Goal: Task Accomplishment & Management: Use online tool/utility

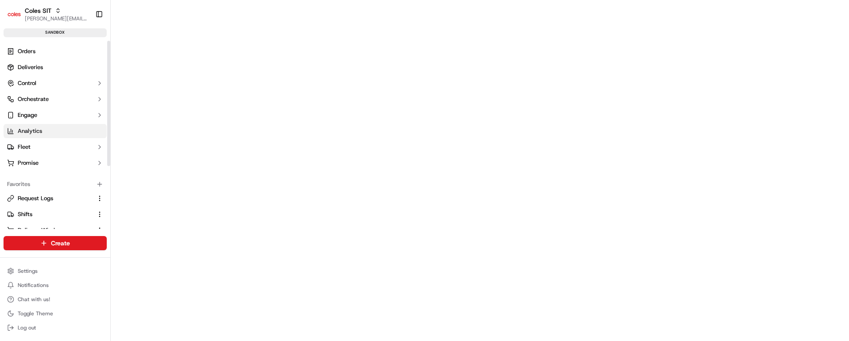
scroll to position [95, 0]
click at [39, 136] on span "Delivery Windows" at bounding box center [41, 136] width 47 height 8
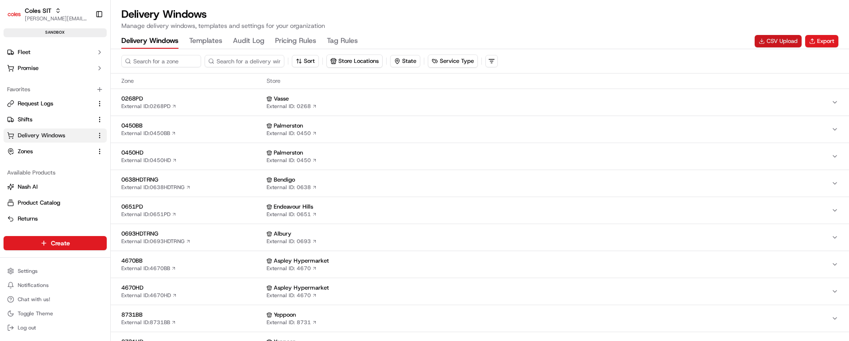
click at [779, 40] on button "CSV Upload" at bounding box center [778, 41] width 47 height 12
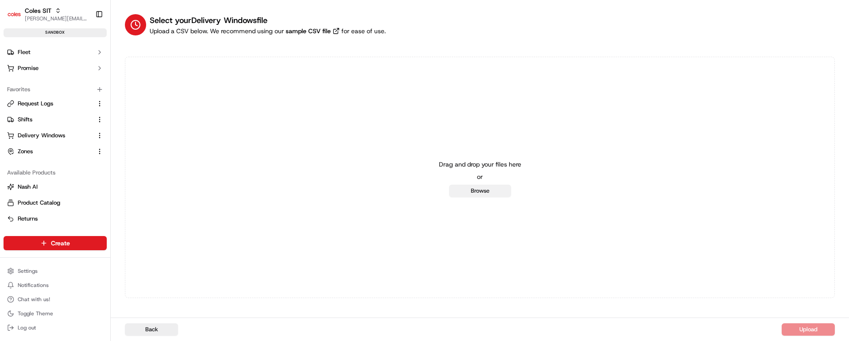
click at [494, 193] on button "Browse" at bounding box center [480, 191] width 62 height 12
click at [37, 134] on span "Delivery Windows" at bounding box center [41, 136] width 47 height 8
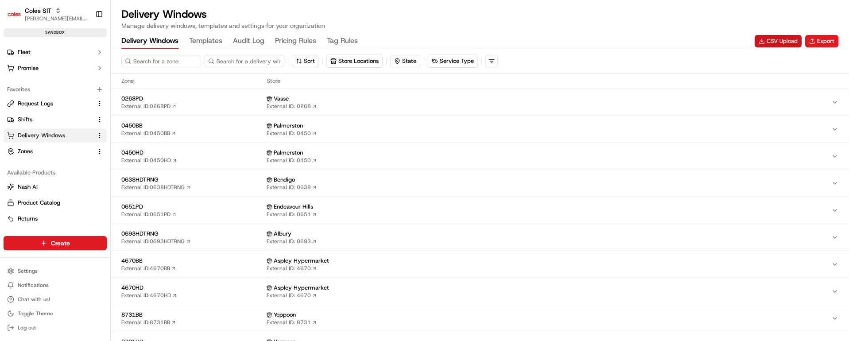
click at [778, 40] on button "CSV Upload" at bounding box center [778, 41] width 47 height 12
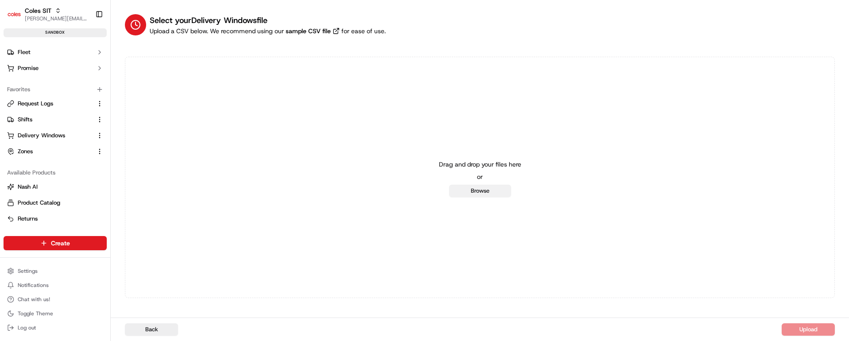
click at [490, 190] on button "Browse" at bounding box center [480, 191] width 62 height 12
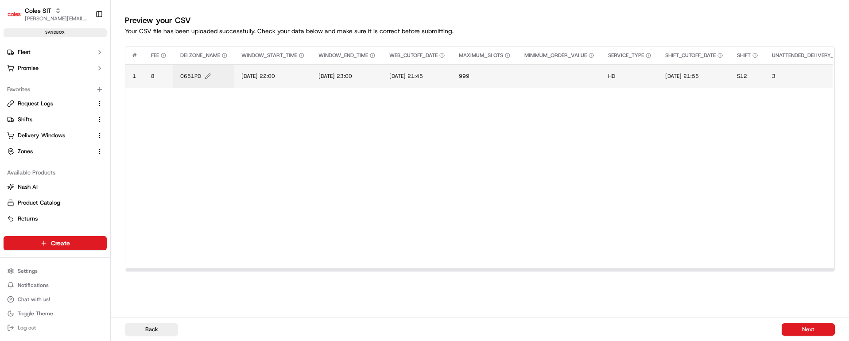
click at [189, 75] on span "0651PD" at bounding box center [190, 76] width 21 height 7
click at [201, 67] on input "0651PD" at bounding box center [234, 67] width 98 height 16
type input "4948HD"
click at [275, 67] on button at bounding box center [277, 67] width 12 height 16
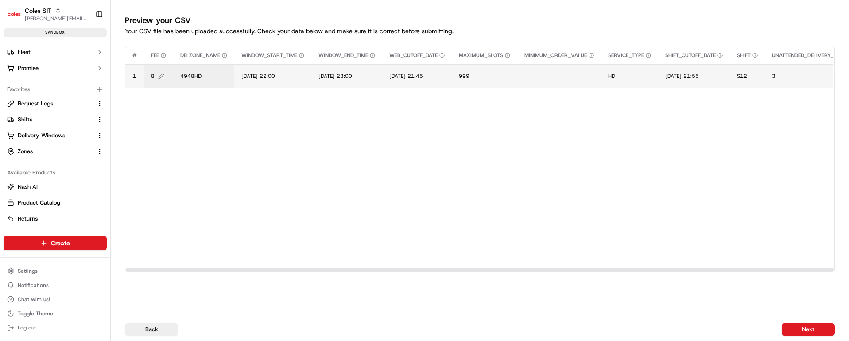
click at [152, 76] on span "8" at bounding box center [153, 76] width 4 height 7
type input "0"
click at [248, 64] on button at bounding box center [247, 67] width 12 height 16
click at [265, 73] on span "[DATE] 22:00" at bounding box center [258, 76] width 34 height 7
click at [257, 65] on input "[DATE] 22:00" at bounding box center [296, 67] width 98 height 16
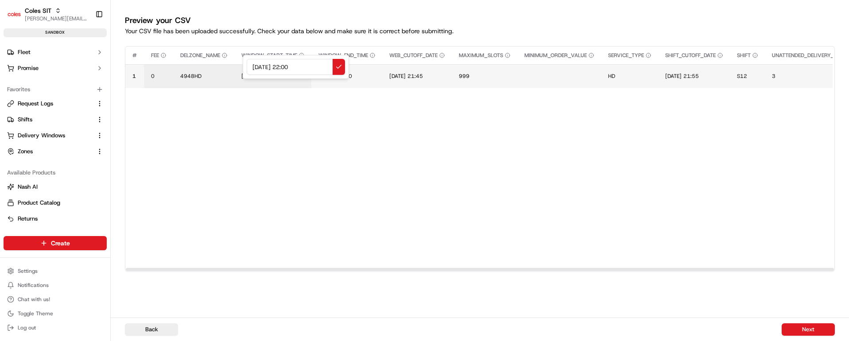
click at [257, 65] on input "[DATE] 22:00" at bounding box center [296, 67] width 98 height 16
click at [266, 67] on input "[DATE] 22:00" at bounding box center [296, 67] width 98 height 16
drag, startPoint x: 314, startPoint y: 66, endPoint x: 226, endPoint y: 68, distance: 87.3
click at [243, 68] on div "[DATE] 22:00" at bounding box center [296, 67] width 106 height 24
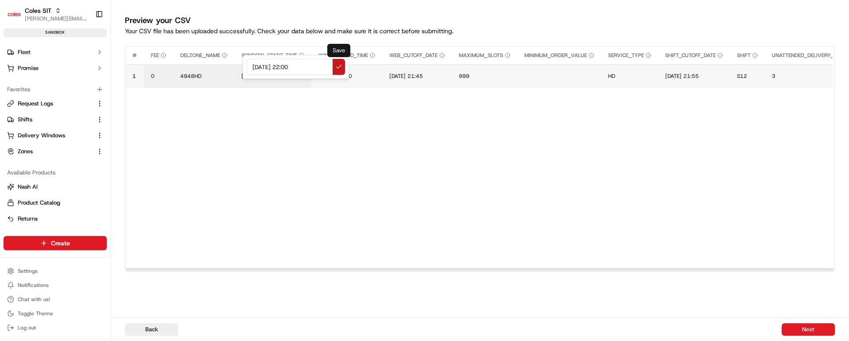
type input "[DATE] 22:00"
click at [340, 68] on button at bounding box center [339, 67] width 12 height 16
click at [354, 72] on td "[DATE] 23:00" at bounding box center [346, 76] width 71 height 24
click at [352, 74] on span "[DATE] 23:00" at bounding box center [335, 76] width 34 height 7
drag, startPoint x: 388, startPoint y: 68, endPoint x: 294, endPoint y: 60, distance: 94.7
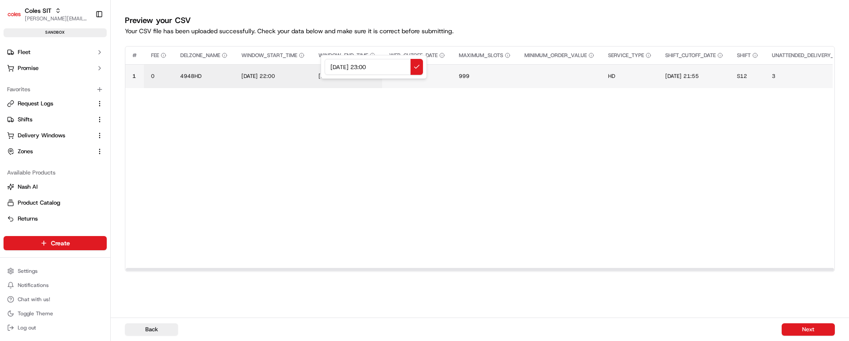
click at [321, 60] on div "[DATE] 23:00" at bounding box center [374, 67] width 106 height 24
click at [370, 67] on input "[DATE] 22:00" at bounding box center [374, 67] width 98 height 16
type input "[DATE] 23:00"
click at [417, 66] on button at bounding box center [417, 67] width 12 height 16
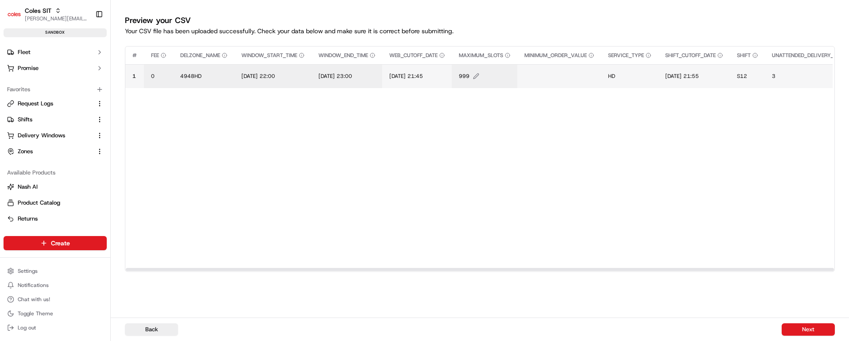
click at [469, 77] on span "999" at bounding box center [464, 76] width 11 height 7
click at [482, 66] on input "999" at bounding box center [520, 67] width 98 height 16
type input "5"
click at [562, 65] on button at bounding box center [563, 67] width 12 height 16
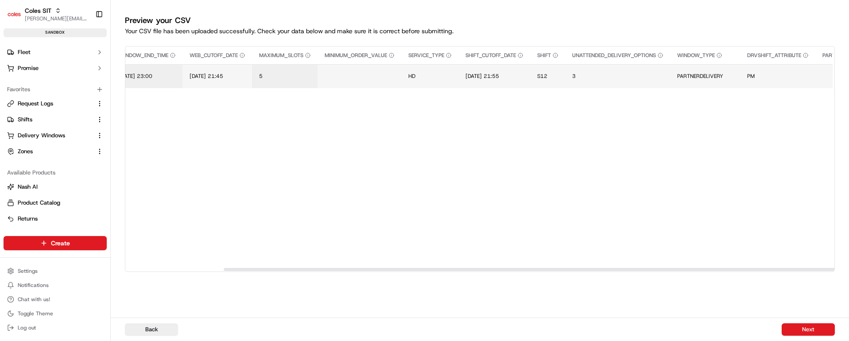
scroll to position [0, 310]
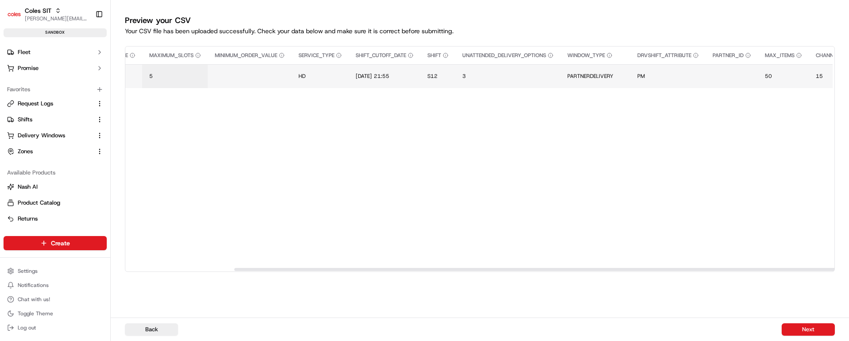
drag, startPoint x: 530, startPoint y: 268, endPoint x: 638, endPoint y: 268, distance: 108.5
click at [638, 268] on div at bounding box center [588, 269] width 708 height 3
click at [385, 77] on span "[DATE] 21:55" at bounding box center [373, 76] width 34 height 7
drag, startPoint x: 436, startPoint y: 66, endPoint x: 360, endPoint y: 64, distance: 75.8
click at [364, 64] on div "[DATE] 21:55" at bounding box center [417, 67] width 106 height 24
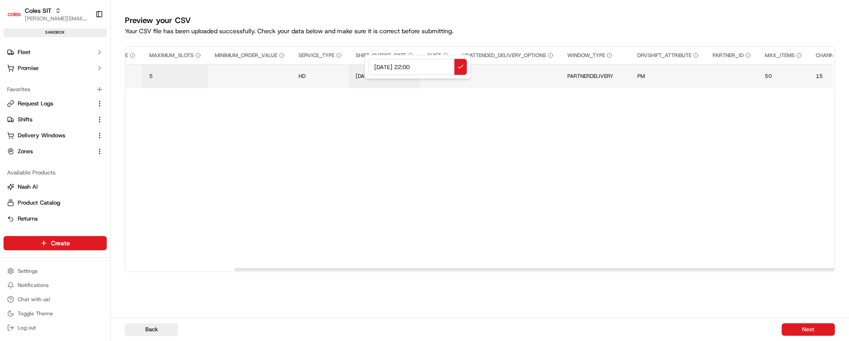
click at [415, 66] on input "[DATE] 22:00" at bounding box center [417, 67] width 98 height 16
drag, startPoint x: 437, startPoint y: 66, endPoint x: 363, endPoint y: 70, distance: 73.7
click at [364, 70] on div "[DATE] 15:00" at bounding box center [417, 67] width 106 height 24
type input "[DATE] 15:00"
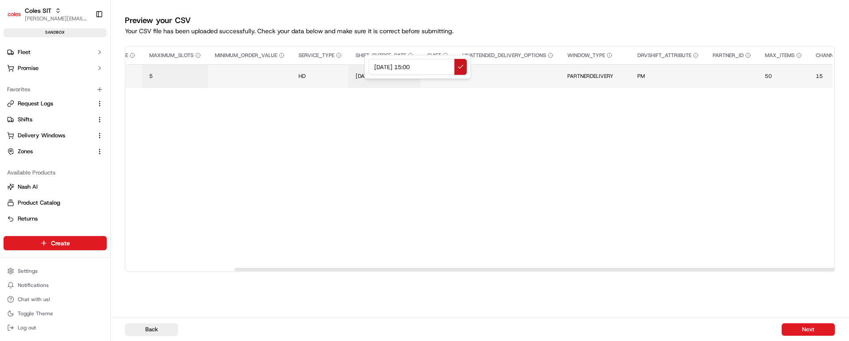
click at [459, 62] on button at bounding box center [460, 67] width 12 height 16
click at [438, 75] on span "S12" at bounding box center [432, 76] width 10 height 7
type input "S22"
click at [531, 63] on button at bounding box center [533, 67] width 12 height 16
click at [598, 75] on span "PARTNERDELIVERY" at bounding box center [590, 76] width 46 height 7
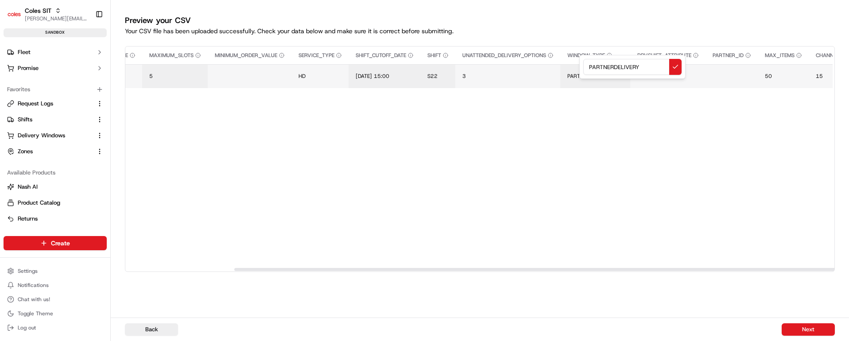
click at [611, 66] on input "PARTNERDELIVERY" at bounding box center [632, 67] width 98 height 16
click at [676, 69] on button at bounding box center [675, 67] width 12 height 16
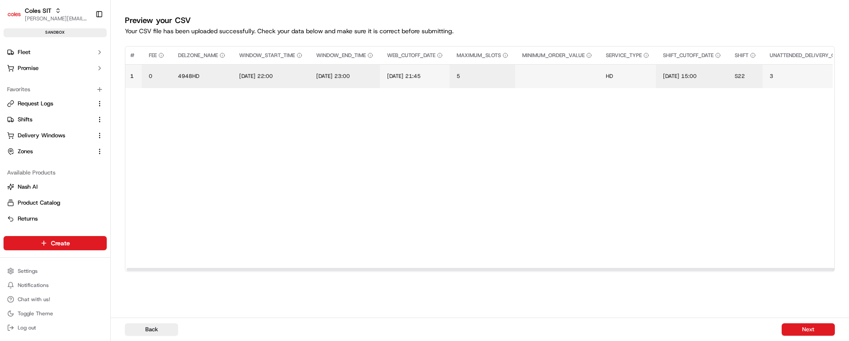
scroll to position [0, 0]
drag, startPoint x: 525, startPoint y: 267, endPoint x: 242, endPoint y: 257, distance: 283.2
click at [242, 267] on div at bounding box center [479, 269] width 709 height 4
click at [417, 77] on span "[DATE] 21:45" at bounding box center [406, 76] width 34 height 7
drag, startPoint x: 463, startPoint y: 65, endPoint x: 375, endPoint y: 63, distance: 88.6
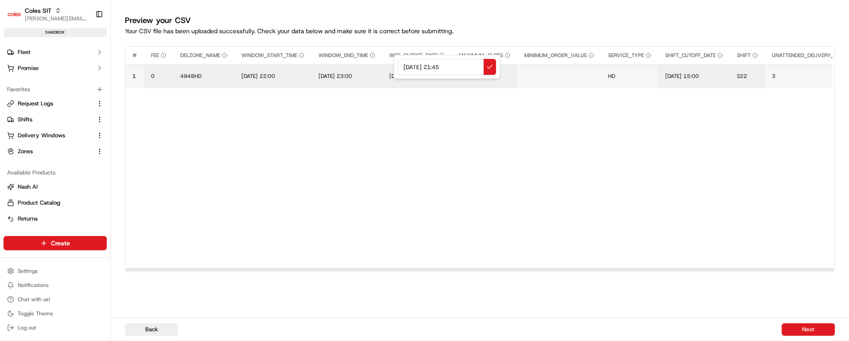
click at [394, 63] on div "[DATE] 21:45" at bounding box center [447, 67] width 106 height 24
type input "[DATE] 15:00"
click at [491, 65] on button at bounding box center [490, 67] width 12 height 16
click at [699, 75] on span "[DATE] 15:00" at bounding box center [682, 76] width 34 height 7
click at [733, 65] on input "[DATE] 15:00" at bounding box center [727, 67] width 98 height 16
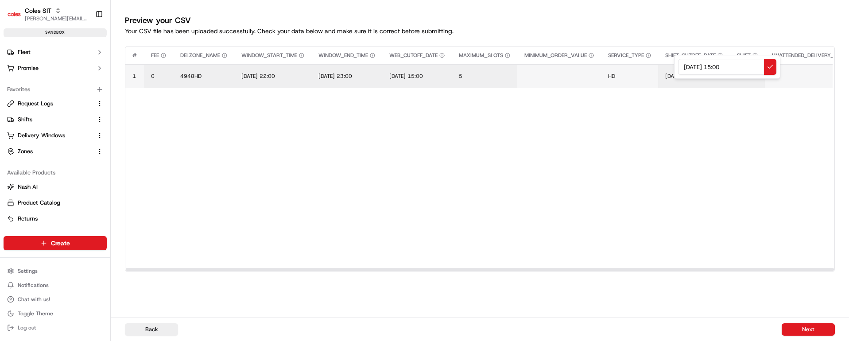
click at [733, 65] on input "[DATE] 15:00" at bounding box center [727, 67] width 98 height 16
type input "[DATE] 15:10"
click at [772, 65] on button at bounding box center [770, 67] width 12 height 16
drag, startPoint x: 512, startPoint y: 267, endPoint x: 306, endPoint y: 243, distance: 207.0
click at [211, 268] on div at bounding box center [480, 269] width 708 height 3
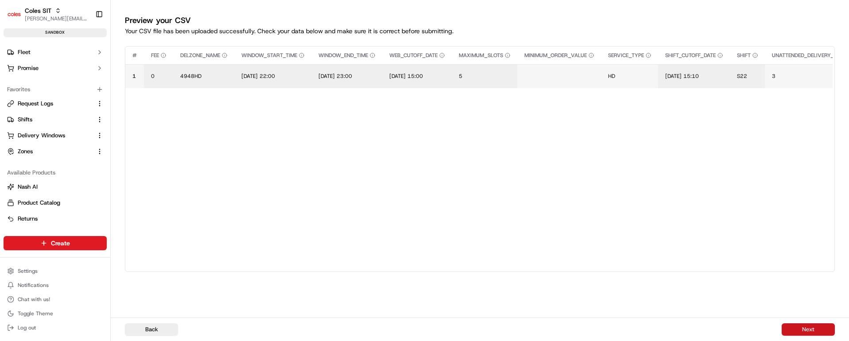
click at [810, 332] on button "Next" at bounding box center [808, 329] width 53 height 12
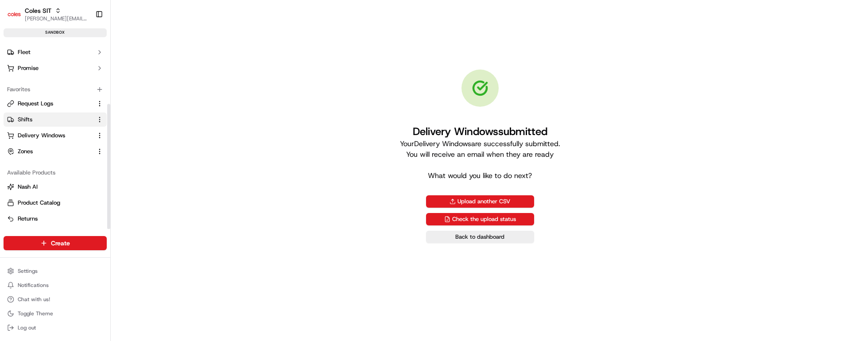
click at [36, 118] on link "Shifts" at bounding box center [49, 120] width 85 height 8
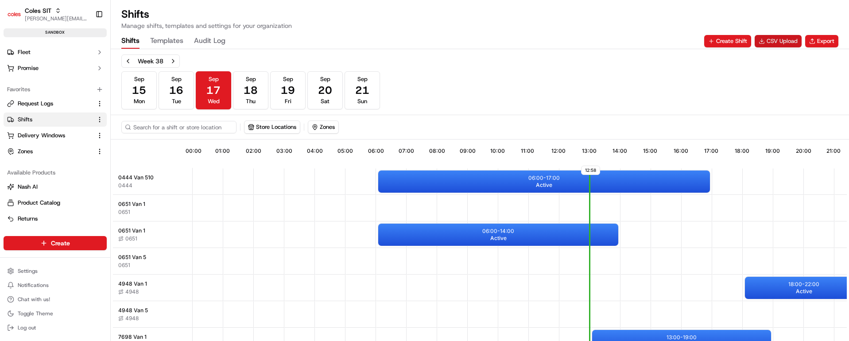
click at [775, 42] on button "CSV Upload" at bounding box center [778, 41] width 47 height 12
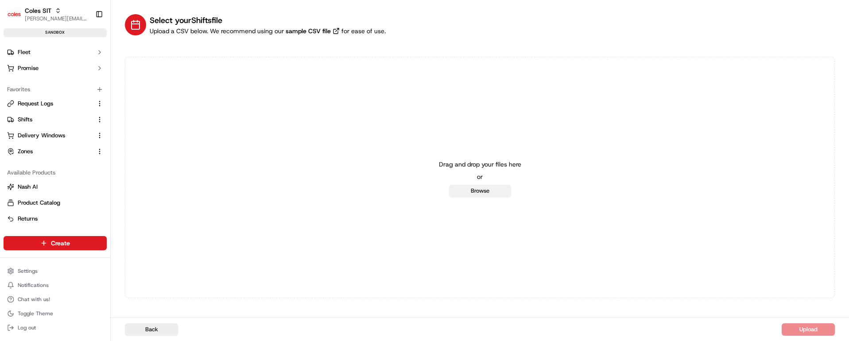
click at [457, 191] on button "Browse" at bounding box center [480, 191] width 62 height 12
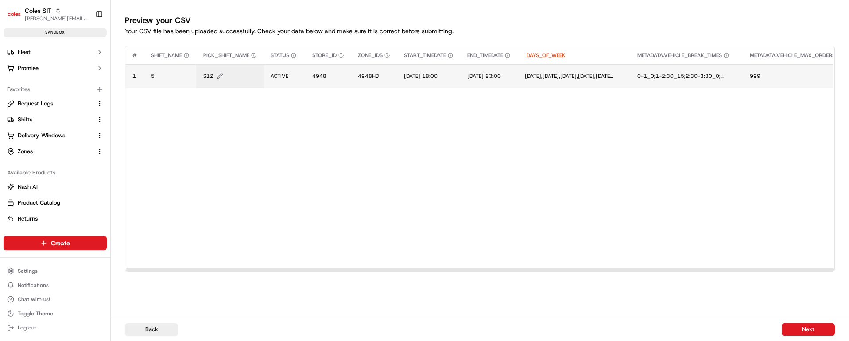
click at [213, 75] on span "S12" at bounding box center [208, 76] width 10 height 7
click at [220, 69] on input "S12" at bounding box center [257, 67] width 98 height 16
type input "S22"
click at [301, 65] on button at bounding box center [300, 67] width 12 height 16
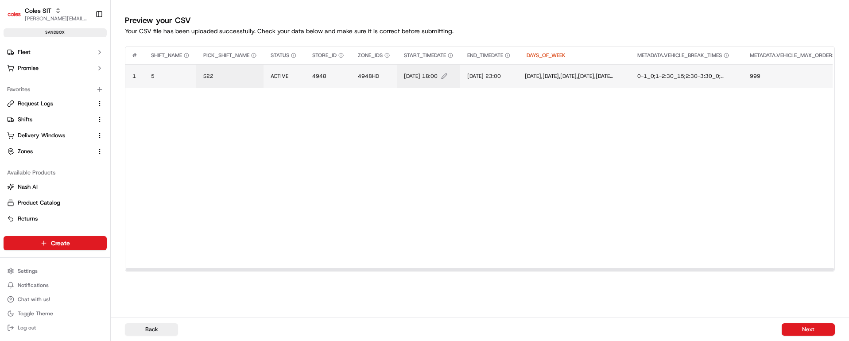
click at [431, 75] on span "[DATE] 18:00" at bounding box center [421, 76] width 34 height 7
drag, startPoint x: 472, startPoint y: 65, endPoint x: 380, endPoint y: 65, distance: 92.6
click at [406, 65] on div "[DATE] 18:00" at bounding box center [459, 67] width 106 height 24
click at [457, 67] on input "[DATE] 15:00" at bounding box center [459, 67] width 98 height 16
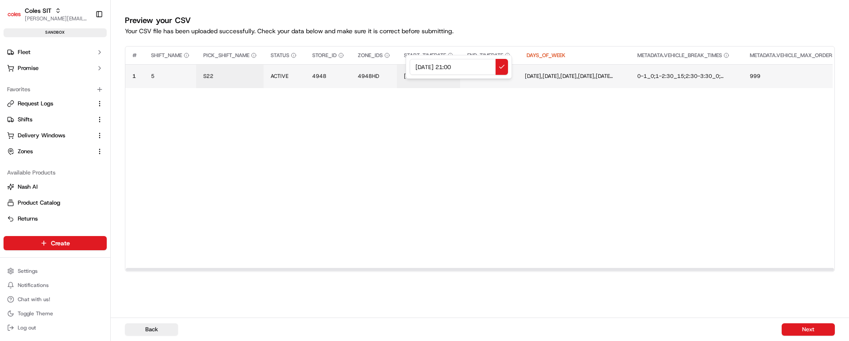
click at [464, 67] on input "[DATE] 21:00" at bounding box center [459, 67] width 98 height 16
drag, startPoint x: 478, startPoint y: 69, endPoint x: 392, endPoint y: 68, distance: 86.8
click at [406, 68] on div "[DATE] 21:30" at bounding box center [459, 67] width 106 height 24
type input "[DATE] 21:30"
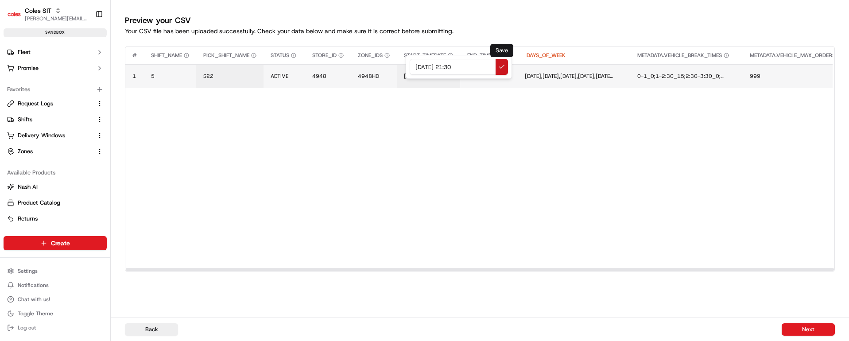
click at [500, 65] on button at bounding box center [502, 67] width 12 height 16
click at [504, 76] on span "[DATE] 23:00" at bounding box center [487, 76] width 34 height 7
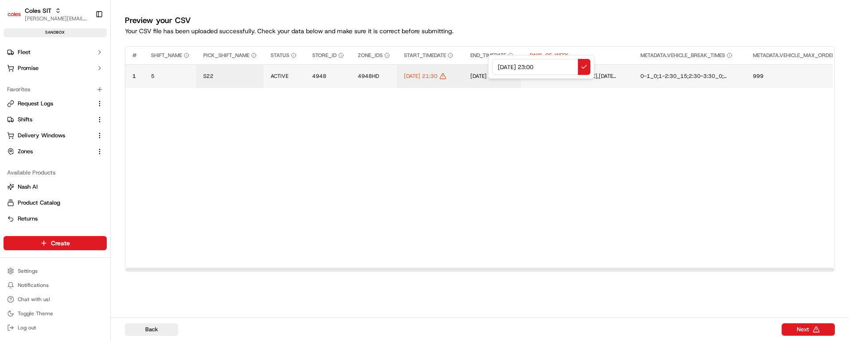
drag, startPoint x: 559, startPoint y: 63, endPoint x: 457, endPoint y: 64, distance: 101.4
click at [488, 64] on div "[DATE] 23:00" at bounding box center [541, 67] width 106 height 24
click at [538, 66] on input "[DATE] 21:30" at bounding box center [541, 67] width 98 height 16
type input "[DATE] 23:30"
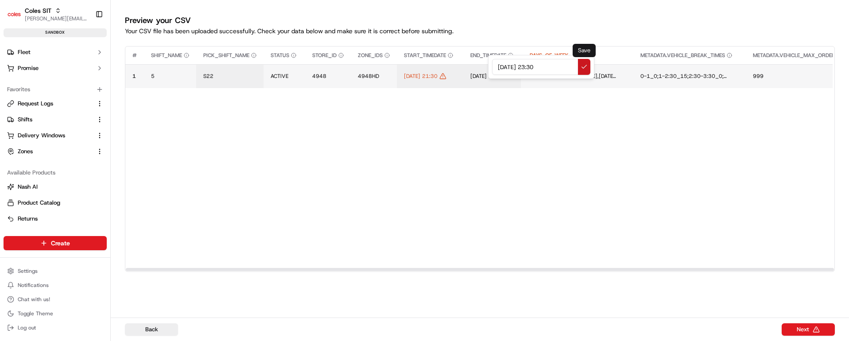
click at [585, 69] on button at bounding box center [584, 67] width 12 height 16
drag, startPoint x: 345, startPoint y: 268, endPoint x: 221, endPoint y: 271, distance: 124.1
click at [202, 271] on div at bounding box center [480, 269] width 708 height 3
click at [807, 329] on button "Next" at bounding box center [808, 329] width 53 height 12
